Goal: Task Accomplishment & Management: Manage account settings

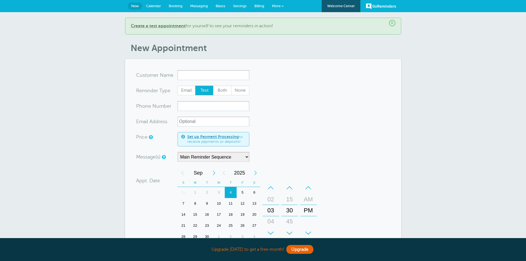
click at [256, 6] on span "Billing" at bounding box center [259, 6] width 10 height 4
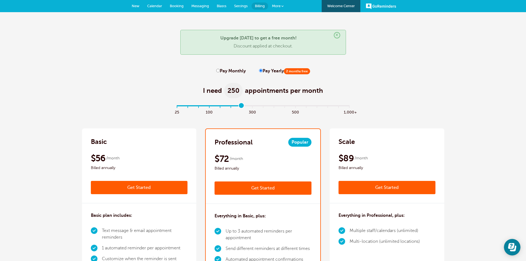
click at [236, 107] on input "range" at bounding box center [263, 106] width 179 height 1
click at [229, 107] on input "range" at bounding box center [263, 106] width 179 height 1
click at [221, 106] on input "range" at bounding box center [263, 106] width 179 height 1
type input "5"
click at [231, 107] on input "range" at bounding box center [263, 106] width 179 height 1
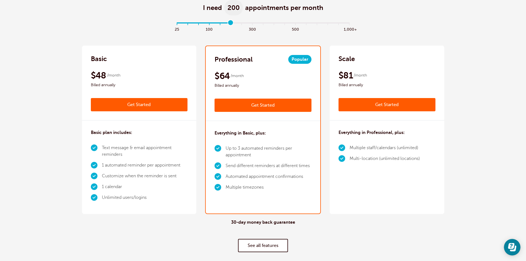
scroll to position [55, 0]
